Goal: Information Seeking & Learning: Learn about a topic

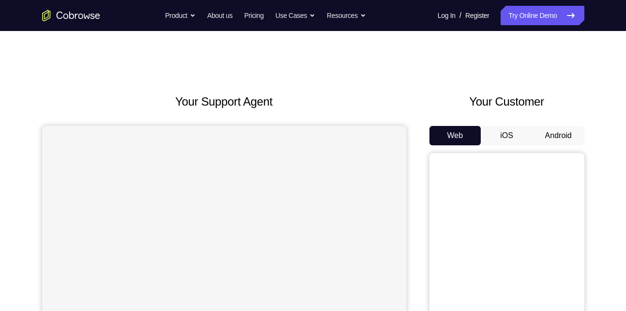
click at [558, 138] on button "Android" at bounding box center [559, 135] width 52 height 19
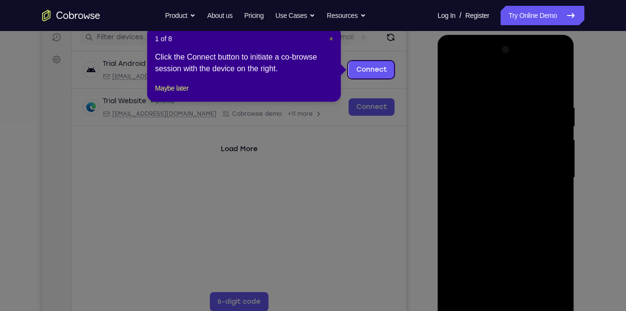
click at [329, 39] on span "×" at bounding box center [331, 39] width 4 height 8
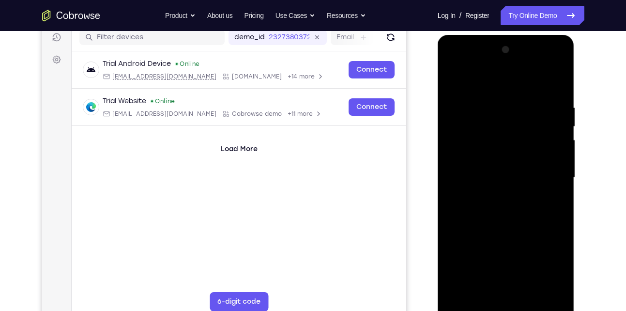
click at [537, 198] on div at bounding box center [506, 177] width 122 height 271
click at [505, 304] on div at bounding box center [506, 177] width 122 height 271
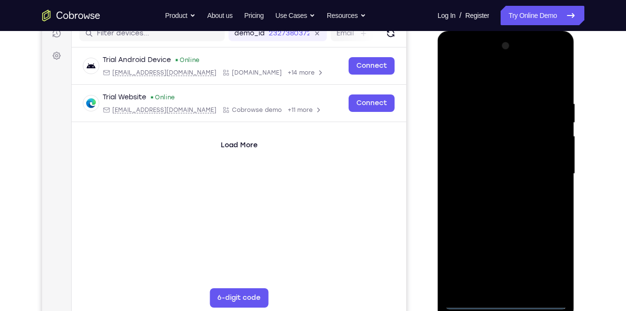
scroll to position [129, 0]
click at [549, 260] on div at bounding box center [506, 174] width 122 height 271
click at [469, 78] on div at bounding box center [506, 174] width 122 height 271
click at [548, 170] on div at bounding box center [506, 174] width 122 height 271
click at [492, 191] on div at bounding box center [506, 174] width 122 height 271
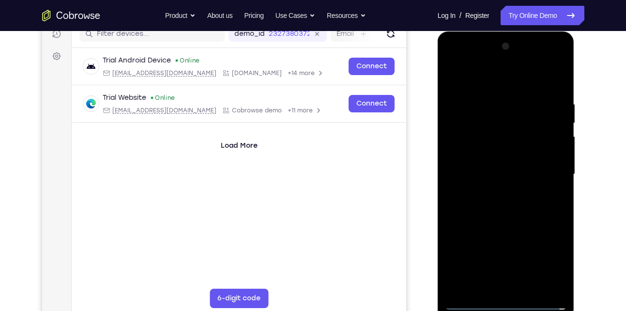
click at [500, 163] on div at bounding box center [506, 174] width 122 height 271
click at [494, 156] on div at bounding box center [506, 174] width 122 height 271
click at [490, 157] on div at bounding box center [506, 174] width 122 height 271
click at [490, 171] on div at bounding box center [506, 174] width 122 height 271
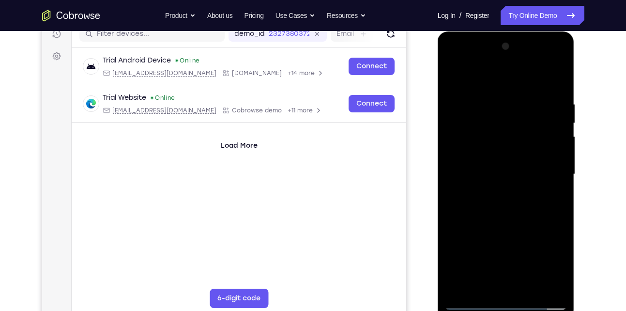
click at [474, 205] on div at bounding box center [506, 174] width 122 height 271
click at [514, 208] on div at bounding box center [506, 174] width 122 height 271
click at [507, 208] on div at bounding box center [506, 174] width 122 height 271
click at [552, 81] on div at bounding box center [506, 174] width 122 height 271
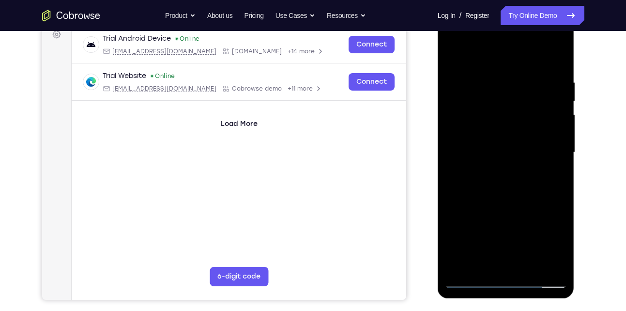
scroll to position [154, 0]
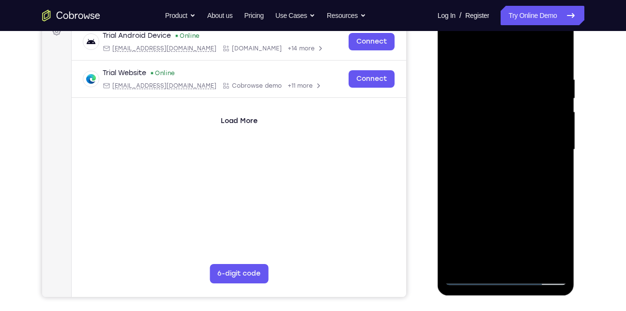
click at [496, 219] on div at bounding box center [506, 149] width 122 height 271
click at [534, 137] on div at bounding box center [506, 149] width 122 height 271
drag, startPoint x: 537, startPoint y: 187, endPoint x: 532, endPoint y: 81, distance: 106.2
click at [532, 81] on div at bounding box center [506, 149] width 122 height 271
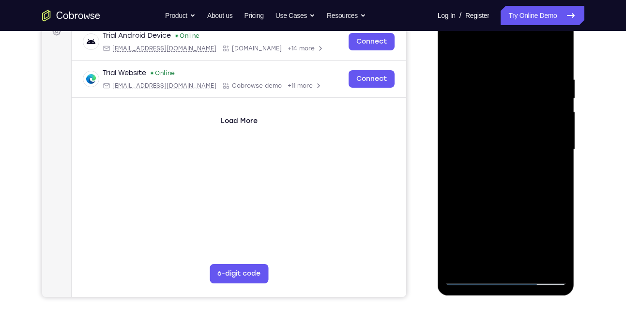
click at [500, 255] on div at bounding box center [506, 149] width 122 height 271
click at [464, 157] on div at bounding box center [506, 149] width 122 height 271
click at [510, 159] on div at bounding box center [506, 149] width 122 height 271
click at [514, 126] on div at bounding box center [506, 149] width 122 height 271
click at [508, 193] on div at bounding box center [506, 149] width 122 height 271
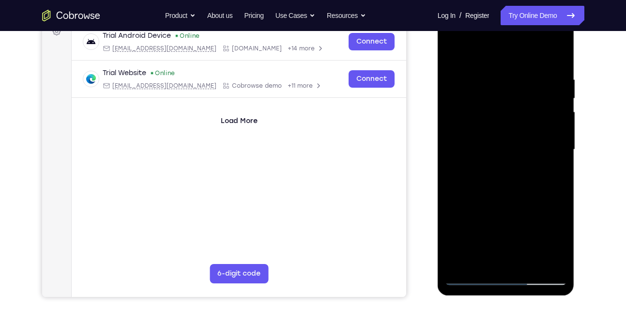
click at [500, 181] on div at bounding box center [506, 149] width 122 height 271
click at [499, 190] on div at bounding box center [506, 149] width 122 height 271
click at [501, 172] on div at bounding box center [506, 149] width 122 height 271
click at [484, 158] on div at bounding box center [506, 149] width 122 height 271
click at [511, 160] on div at bounding box center [506, 149] width 122 height 271
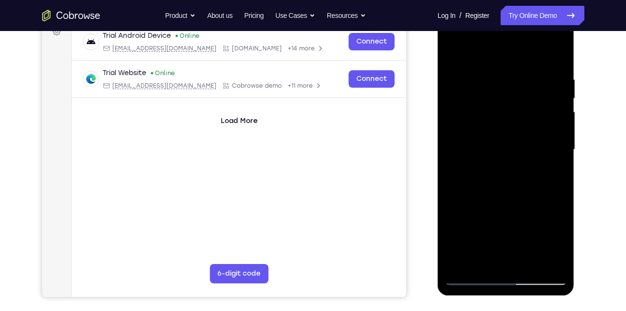
click at [513, 133] on div at bounding box center [506, 149] width 122 height 271
click at [484, 193] on div at bounding box center [506, 149] width 122 height 271
click at [484, 172] on div at bounding box center [506, 149] width 122 height 271
click at [500, 159] on div at bounding box center [506, 149] width 122 height 271
click at [493, 164] on div at bounding box center [506, 149] width 122 height 271
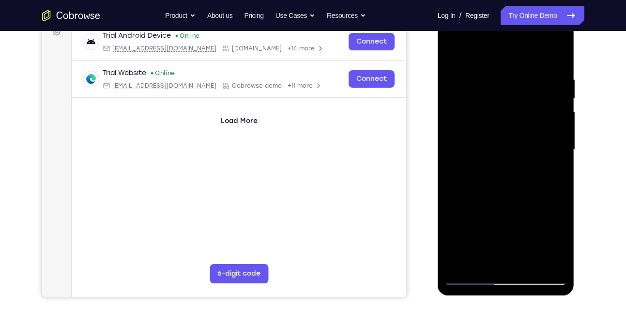
click at [502, 159] on div at bounding box center [506, 149] width 122 height 271
click at [524, 107] on div at bounding box center [506, 149] width 122 height 271
click at [516, 193] on div at bounding box center [506, 149] width 122 height 271
click at [510, 181] on div at bounding box center [506, 149] width 122 height 271
